Goal: Check status

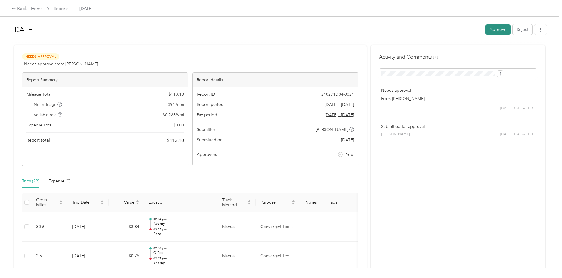
click at [485, 30] on button "Approve" at bounding box center [497, 29] width 25 height 10
